Goal: Transaction & Acquisition: Book appointment/travel/reservation

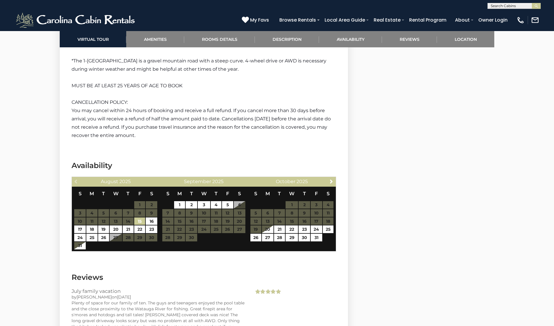
scroll to position [1163, 0]
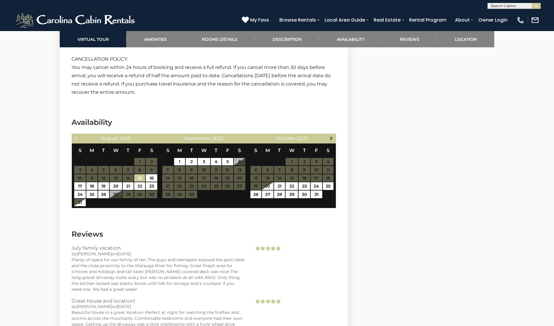
click at [332, 139] on span "Next" at bounding box center [331, 138] width 5 height 5
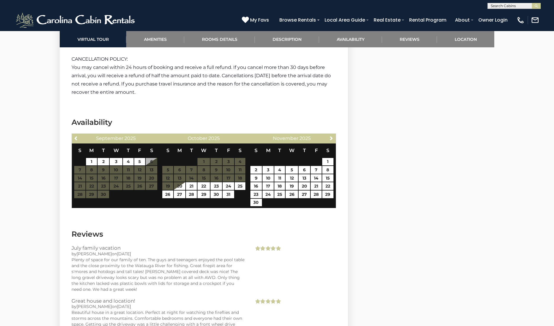
click at [332, 139] on span "Next" at bounding box center [331, 138] width 5 height 5
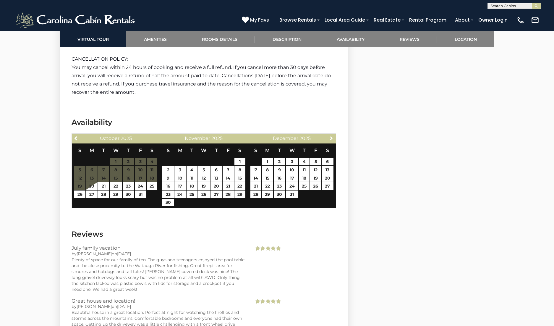
click at [332, 139] on span "Next" at bounding box center [331, 138] width 5 height 5
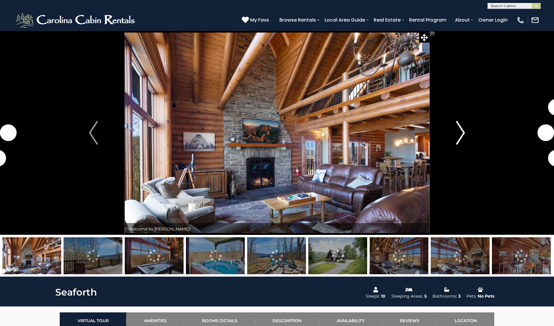
scroll to position [686, 0]
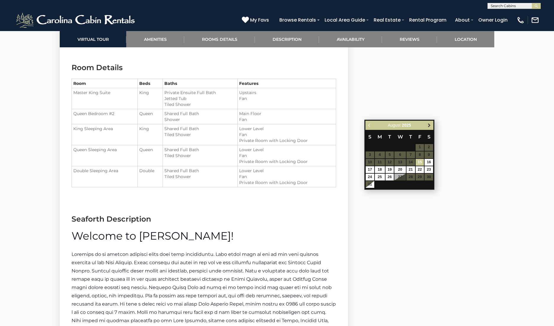
click at [430, 124] on span "Next" at bounding box center [429, 125] width 5 height 5
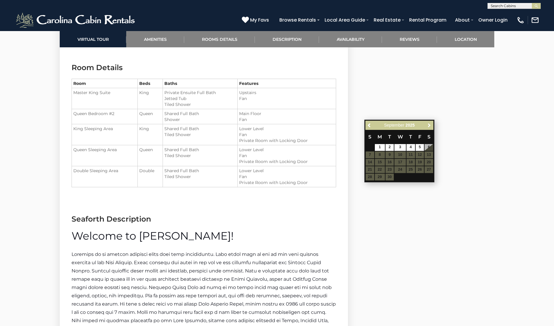
click at [430, 124] on span "Next" at bounding box center [429, 125] width 5 height 5
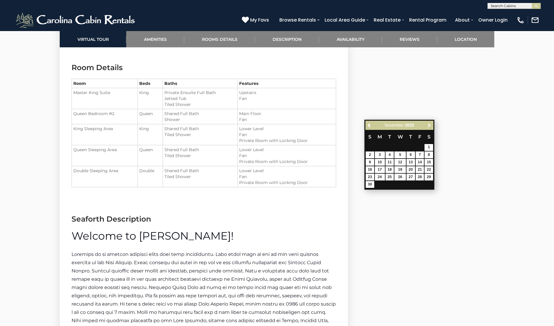
click at [430, 124] on span "Next" at bounding box center [429, 125] width 5 height 5
click at [421, 177] on link "30" at bounding box center [420, 177] width 9 height 7
type input "**********"
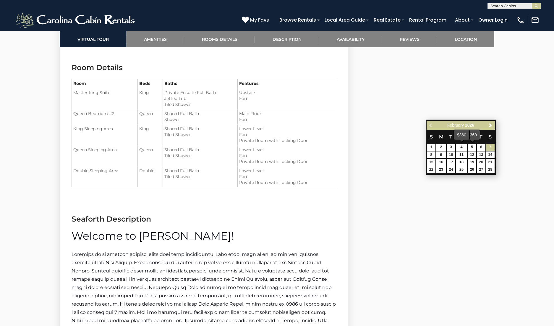
click at [487, 149] on link "7" at bounding box center [490, 147] width 9 height 7
type input "**********"
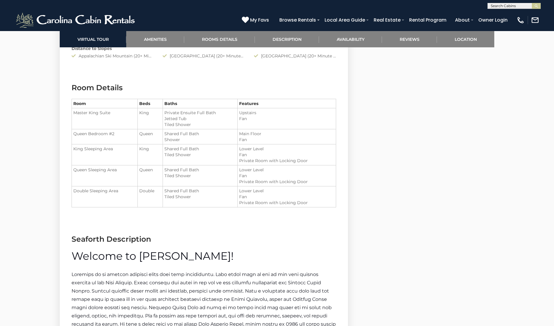
scroll to position [674, 0]
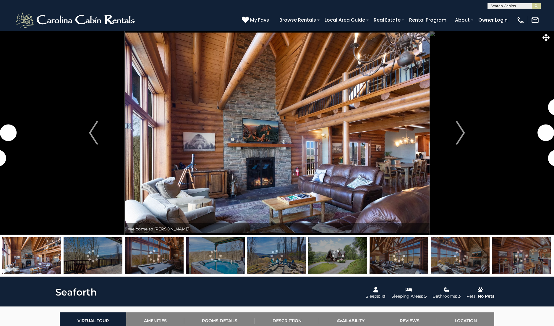
scroll to position [336, 0]
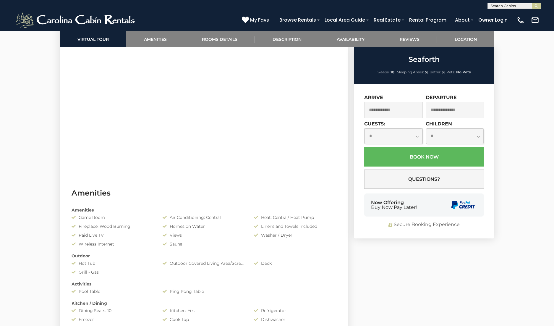
click at [402, 111] on input "text" at bounding box center [393, 110] width 59 height 16
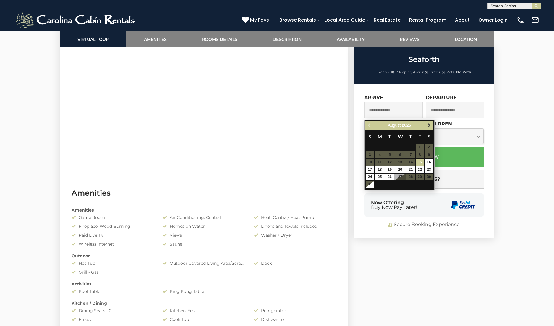
click at [431, 125] on span "Next" at bounding box center [429, 125] width 5 height 5
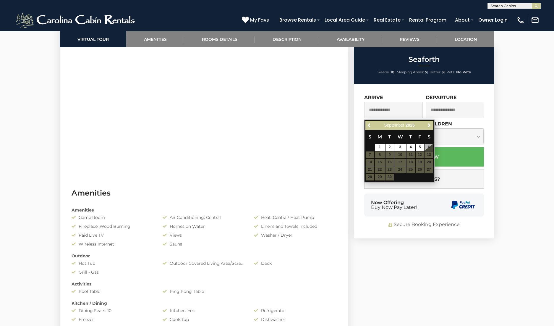
click at [431, 125] on span "Next" at bounding box center [429, 125] width 5 height 5
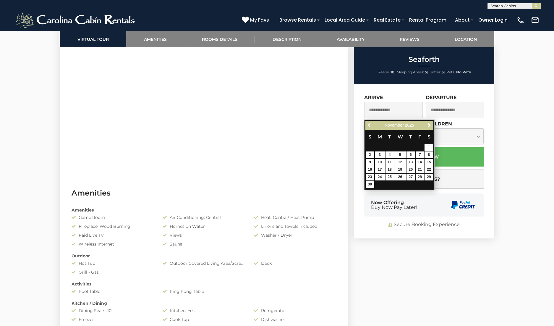
click at [431, 125] on span "Next" at bounding box center [429, 125] width 5 height 5
click at [419, 174] on link "30" at bounding box center [420, 177] width 9 height 7
type input "**********"
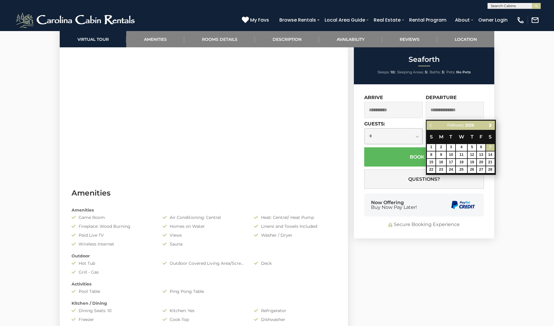
click at [492, 148] on link "7" at bounding box center [490, 147] width 9 height 7
type input "**********"
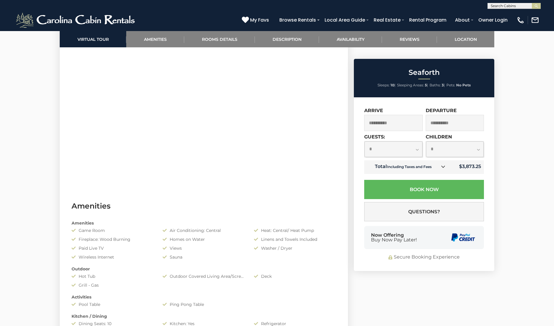
scroll to position [323, 0]
